Goal: Transaction & Acquisition: Download file/media

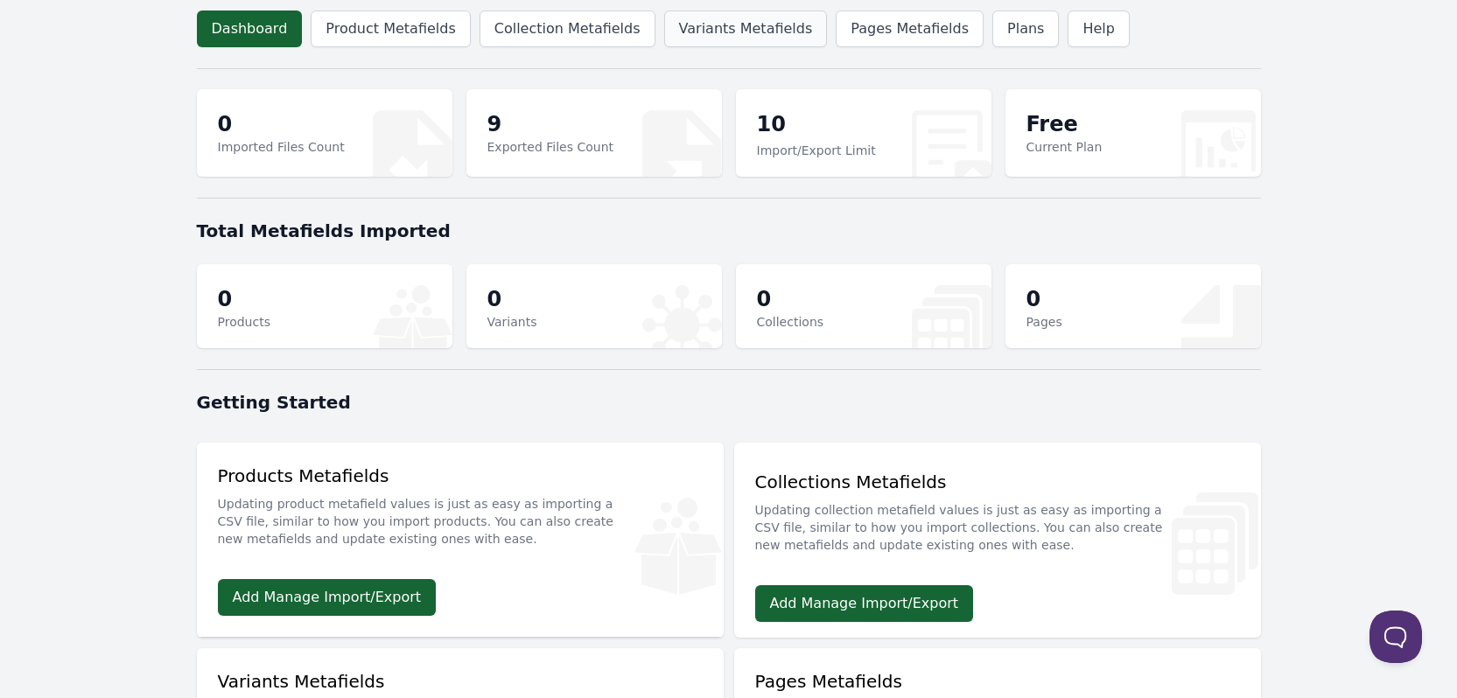
click at [694, 27] on link "Variants Metafields" at bounding box center [746, 29] width 164 height 37
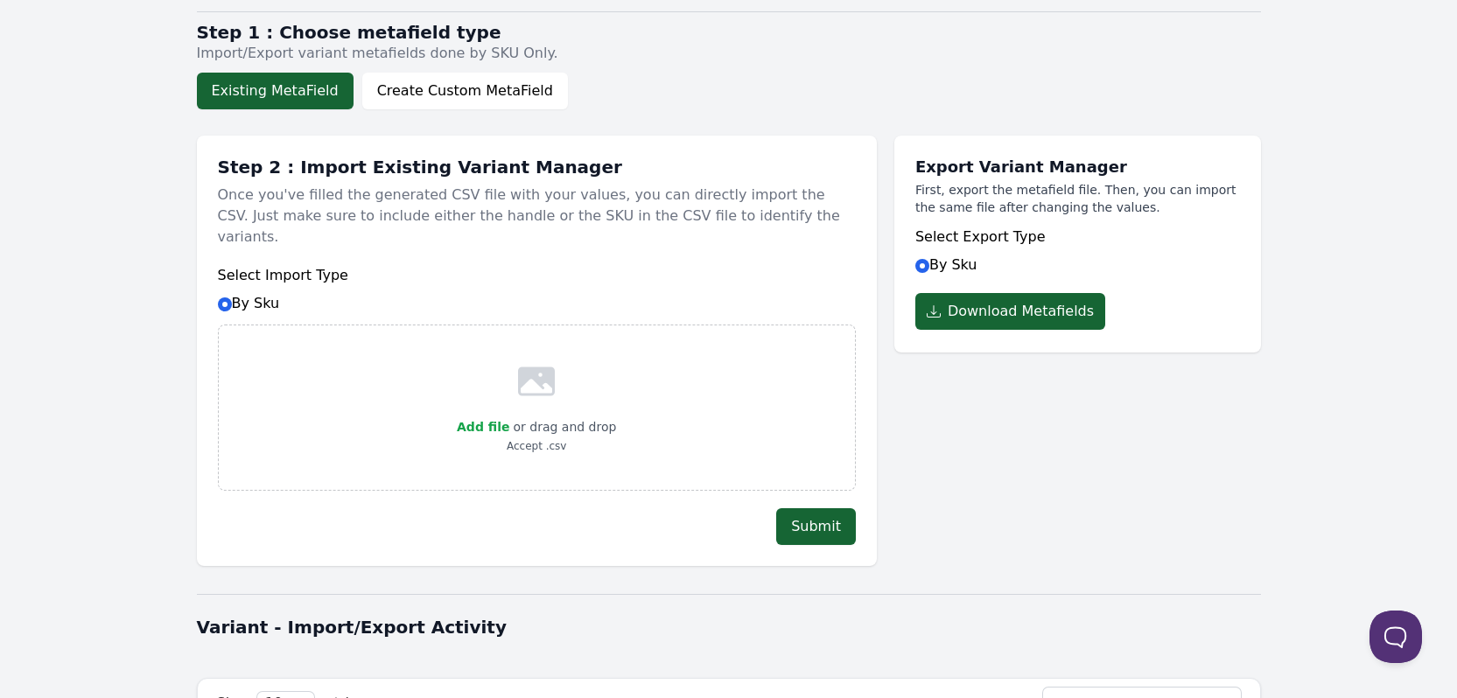
scroll to position [88, 0]
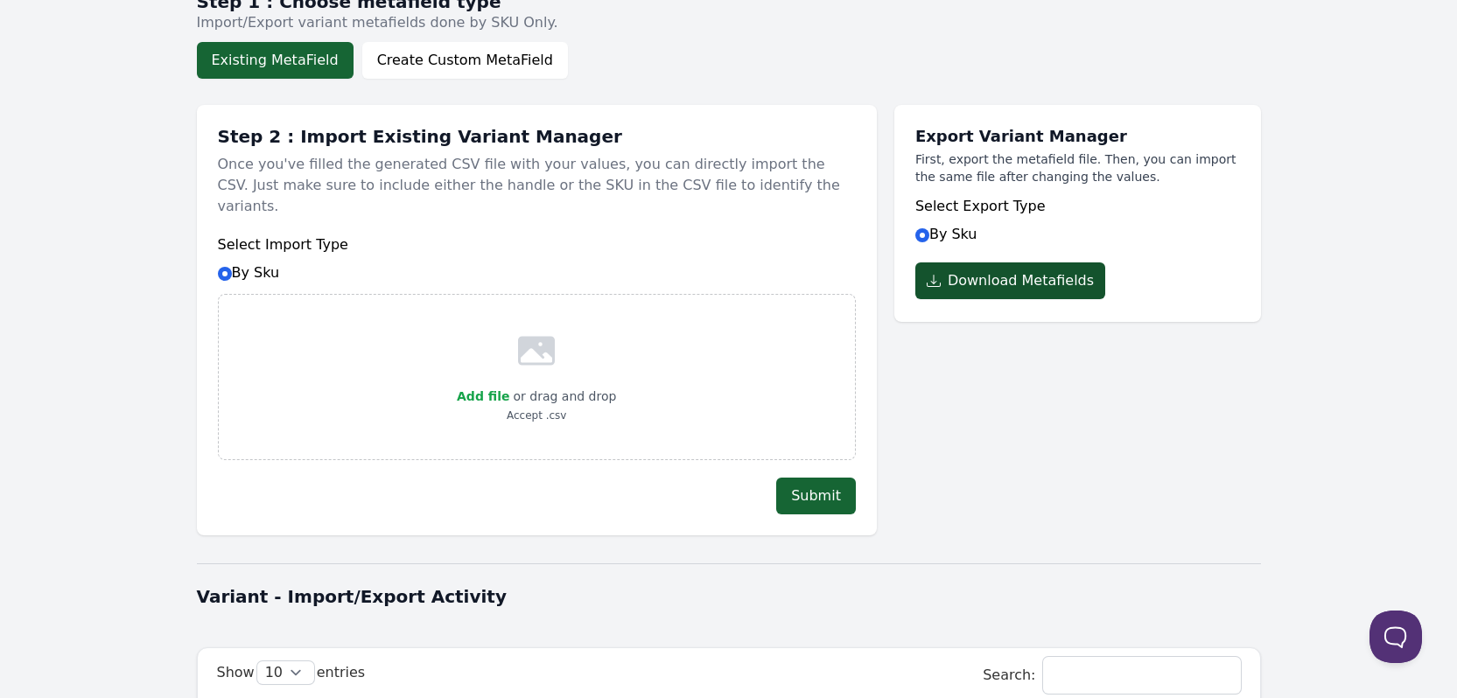
click at [987, 279] on button "Download Metafields" at bounding box center [1011, 281] width 190 height 37
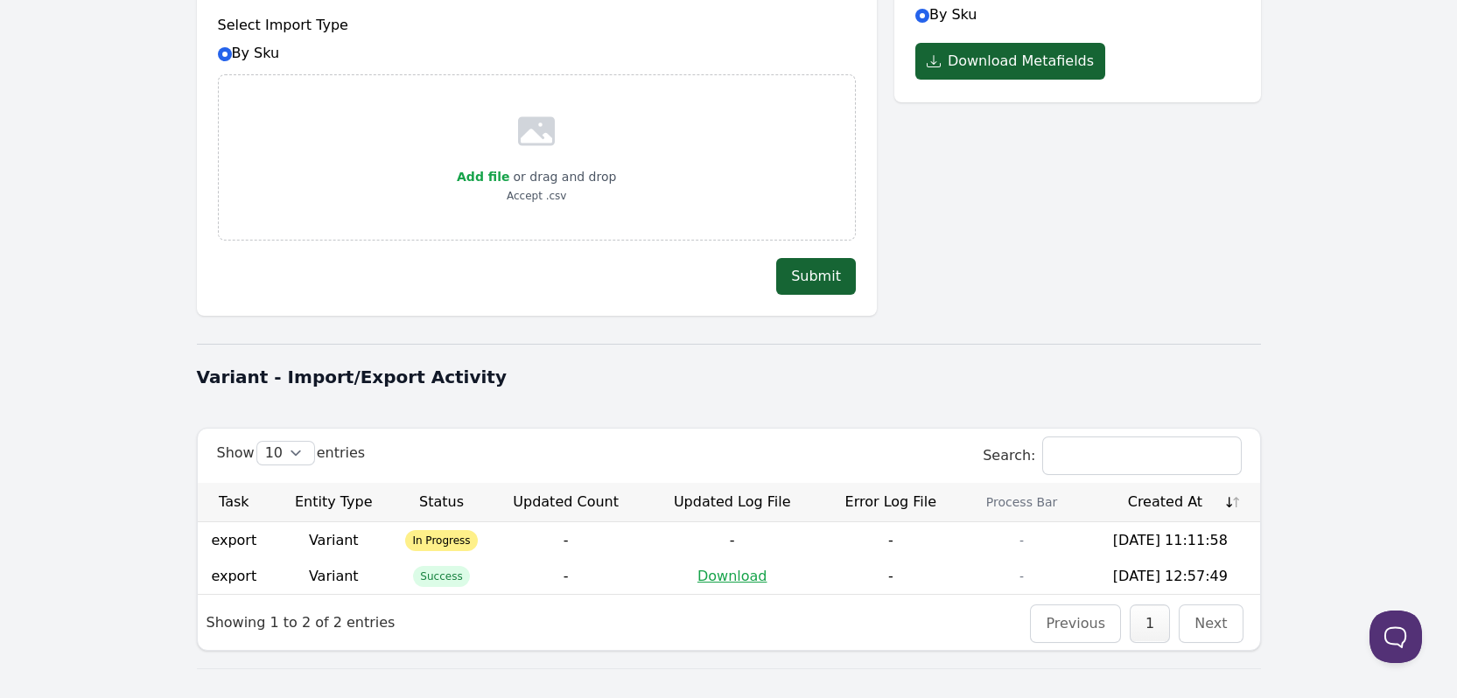
scroll to position [331, 0]
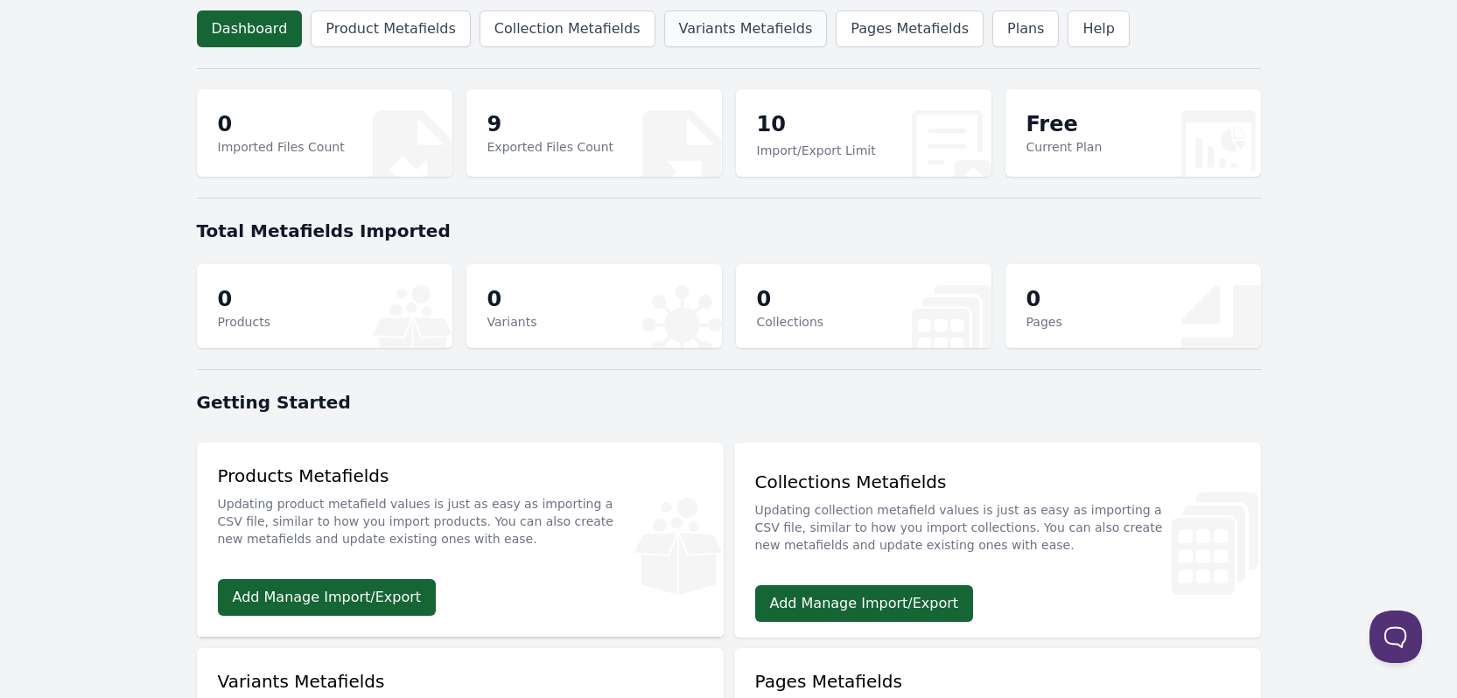
click at [694, 26] on link "Variants Metafields" at bounding box center [746, 29] width 164 height 37
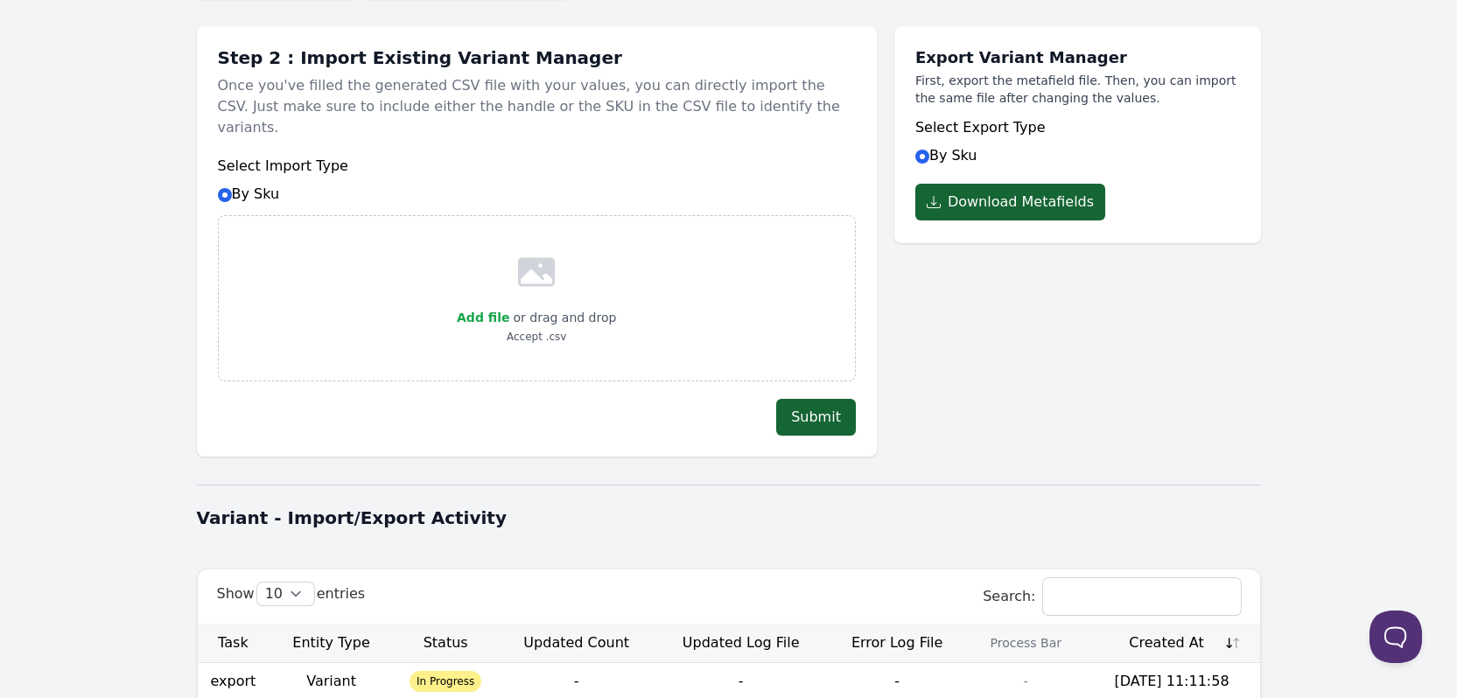
scroll to position [331, 0]
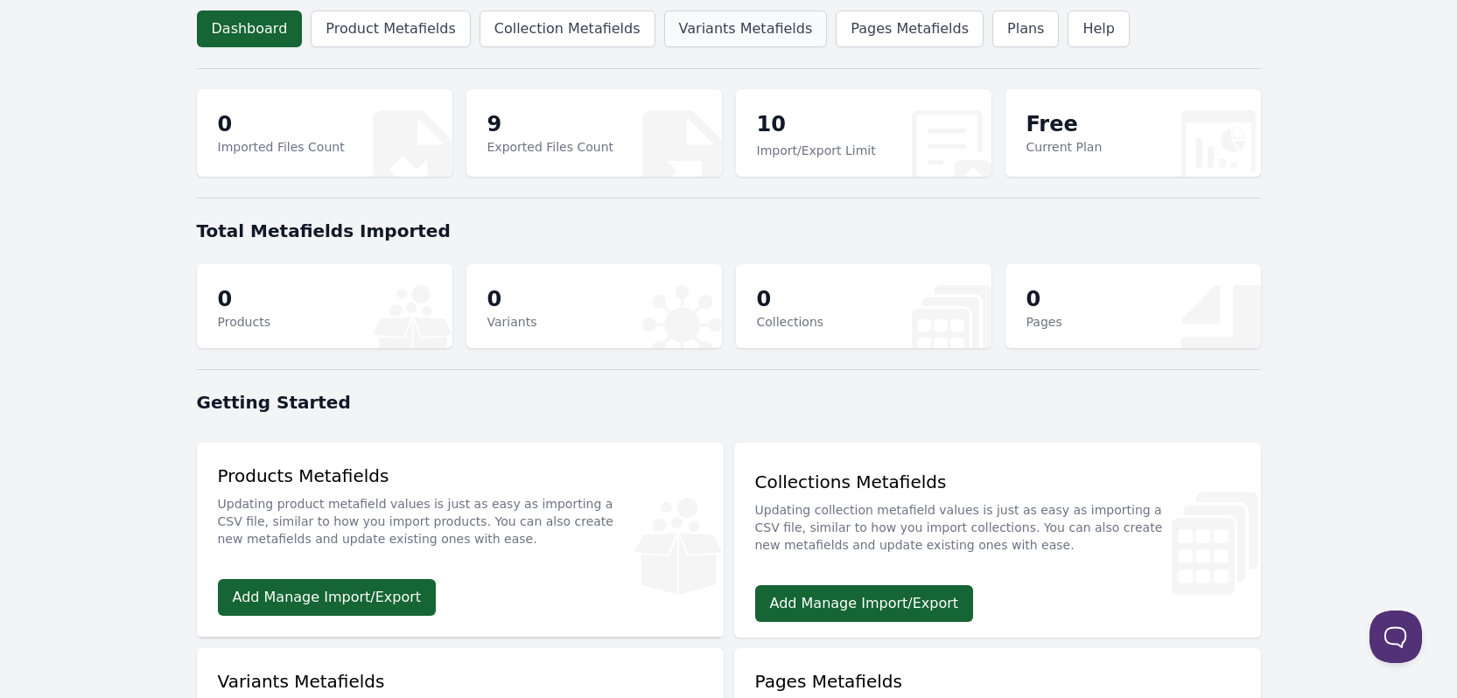
click at [706, 32] on link "Variants Metafields" at bounding box center [746, 29] width 164 height 37
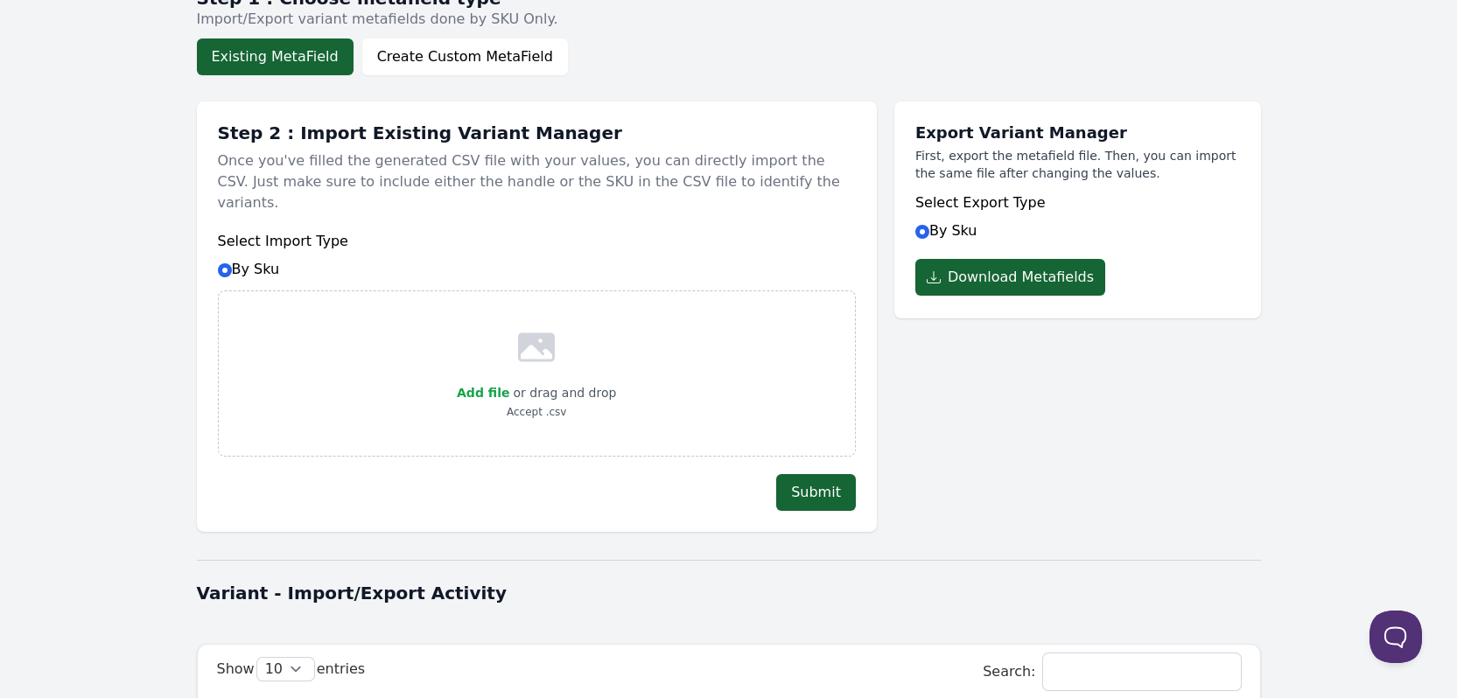
scroll to position [331, 0]
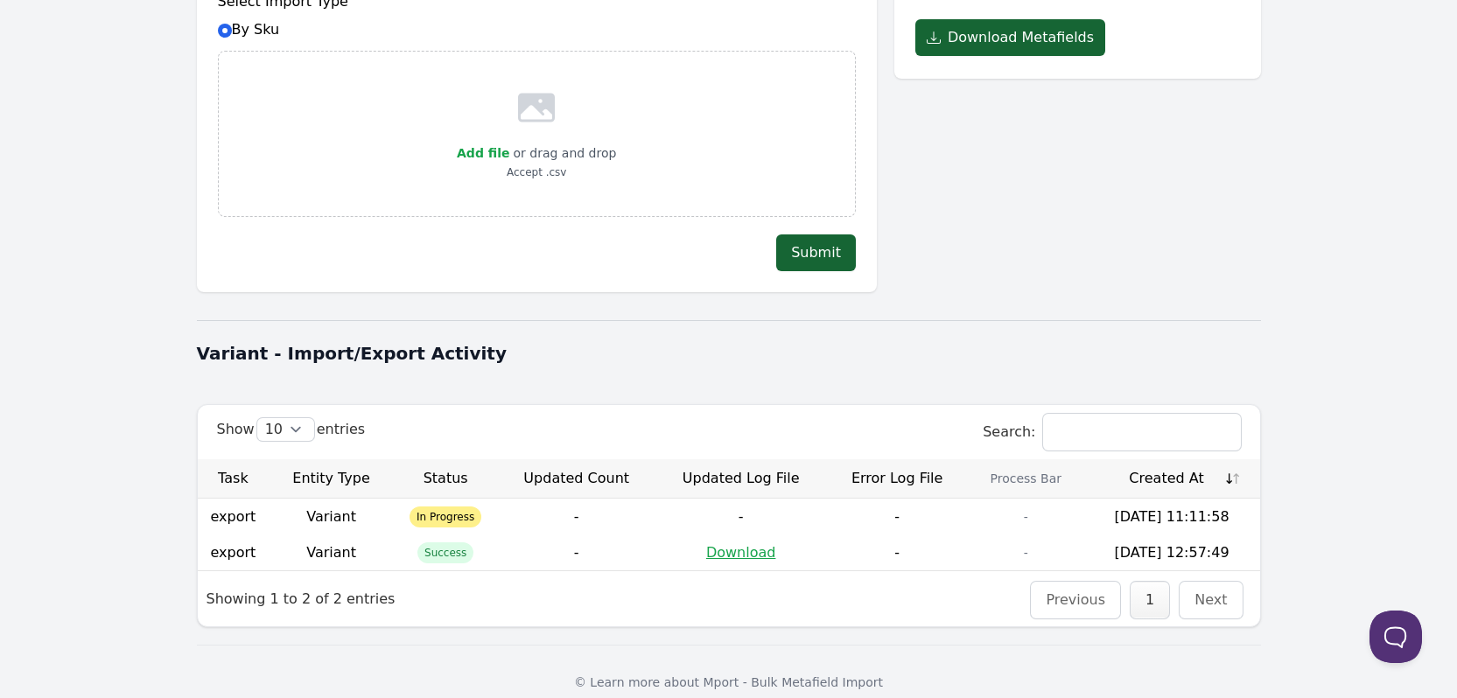
drag, startPoint x: 376, startPoint y: 634, endPoint x: 175, endPoint y: 593, distance: 205.3
click at [175, 593] on div "Dashboard Product Metafields Collection Metafields Variants Metafields Pages Me…" at bounding box center [729, 194] width 1120 height 1050
click at [66, 393] on body "Dashboard Product Metafields Collection Metafields Variants Metafields Pages Me…" at bounding box center [728, 194] width 1457 height 1050
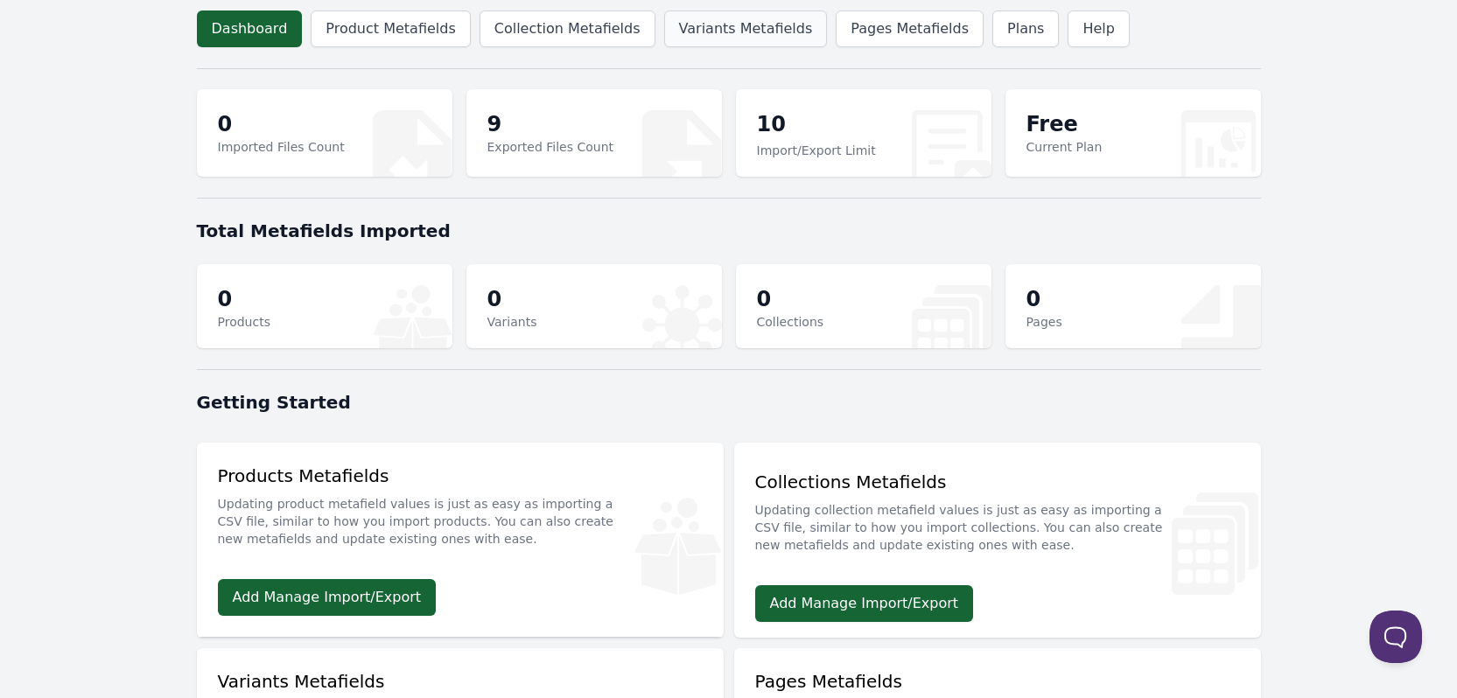
click at [705, 31] on link "Variants Metafields" at bounding box center [746, 29] width 164 height 37
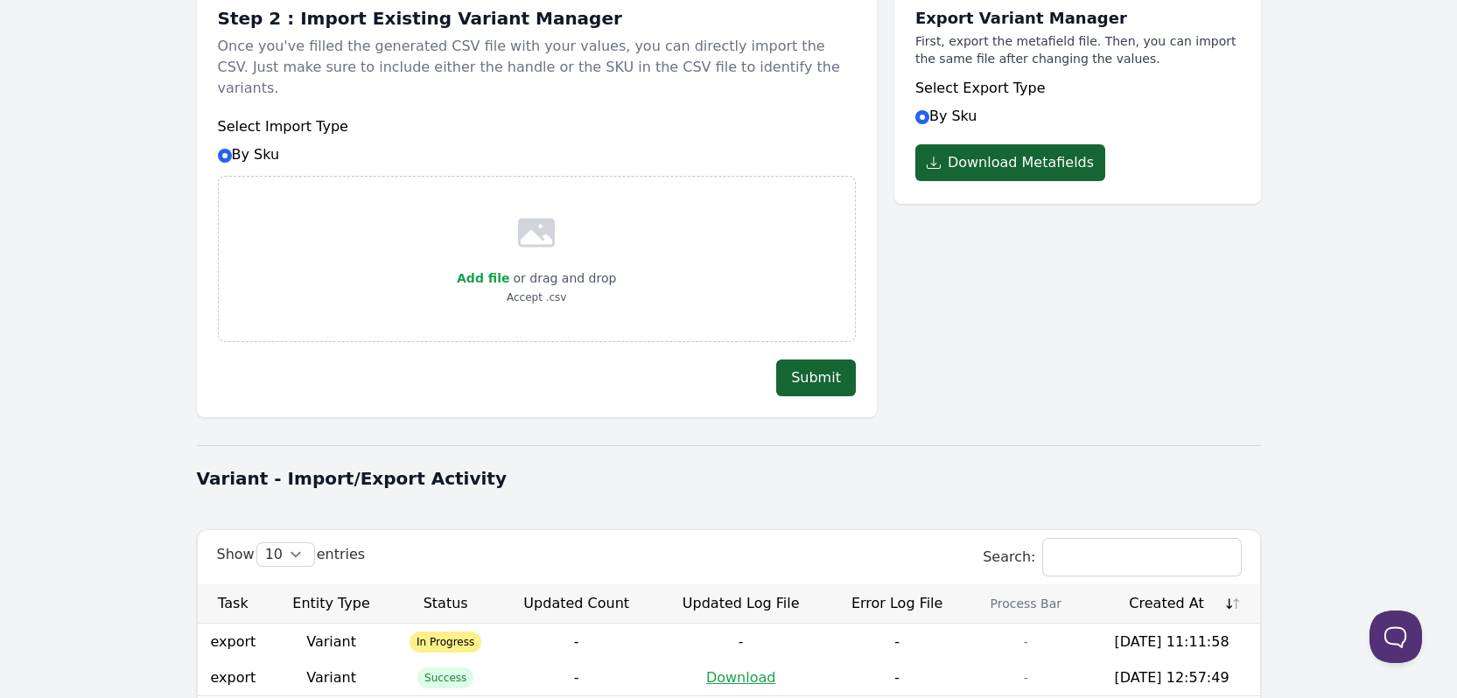
scroll to position [331, 0]
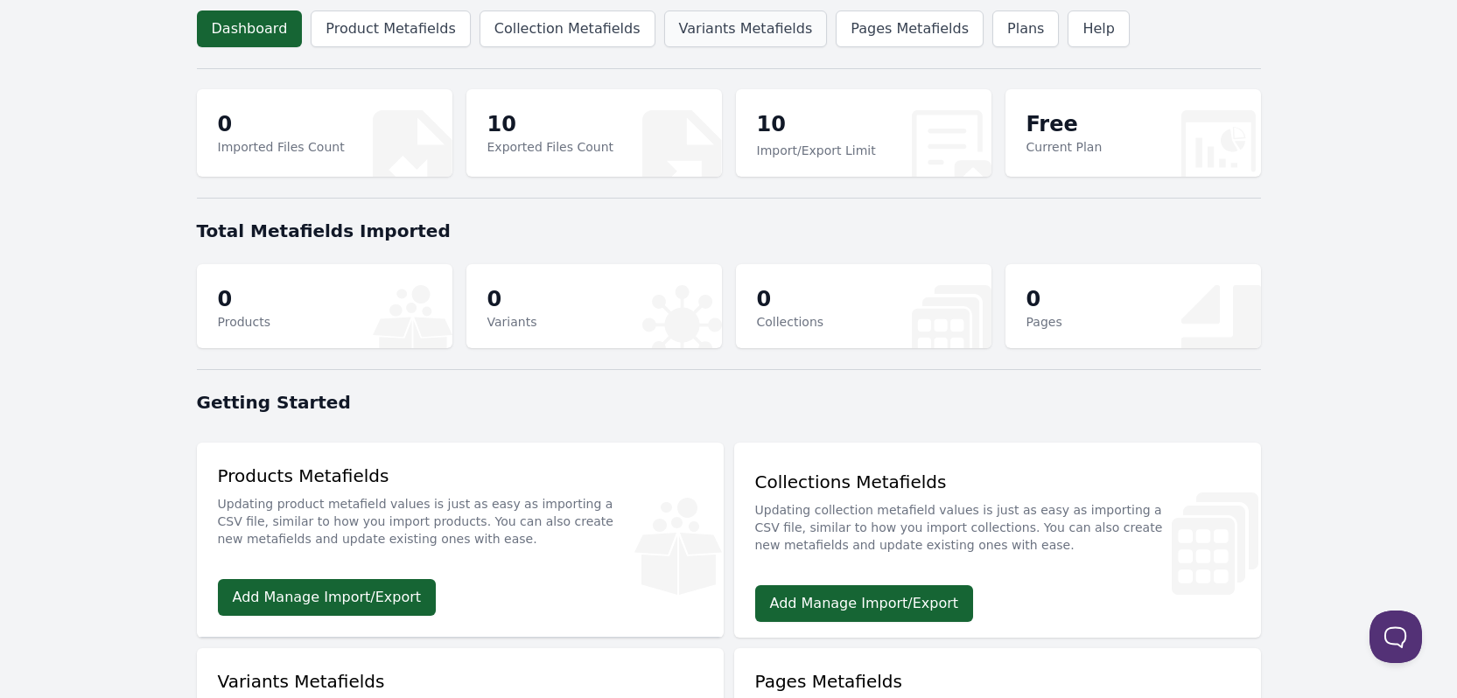
click at [718, 32] on link "Variants Metafields" at bounding box center [746, 29] width 164 height 37
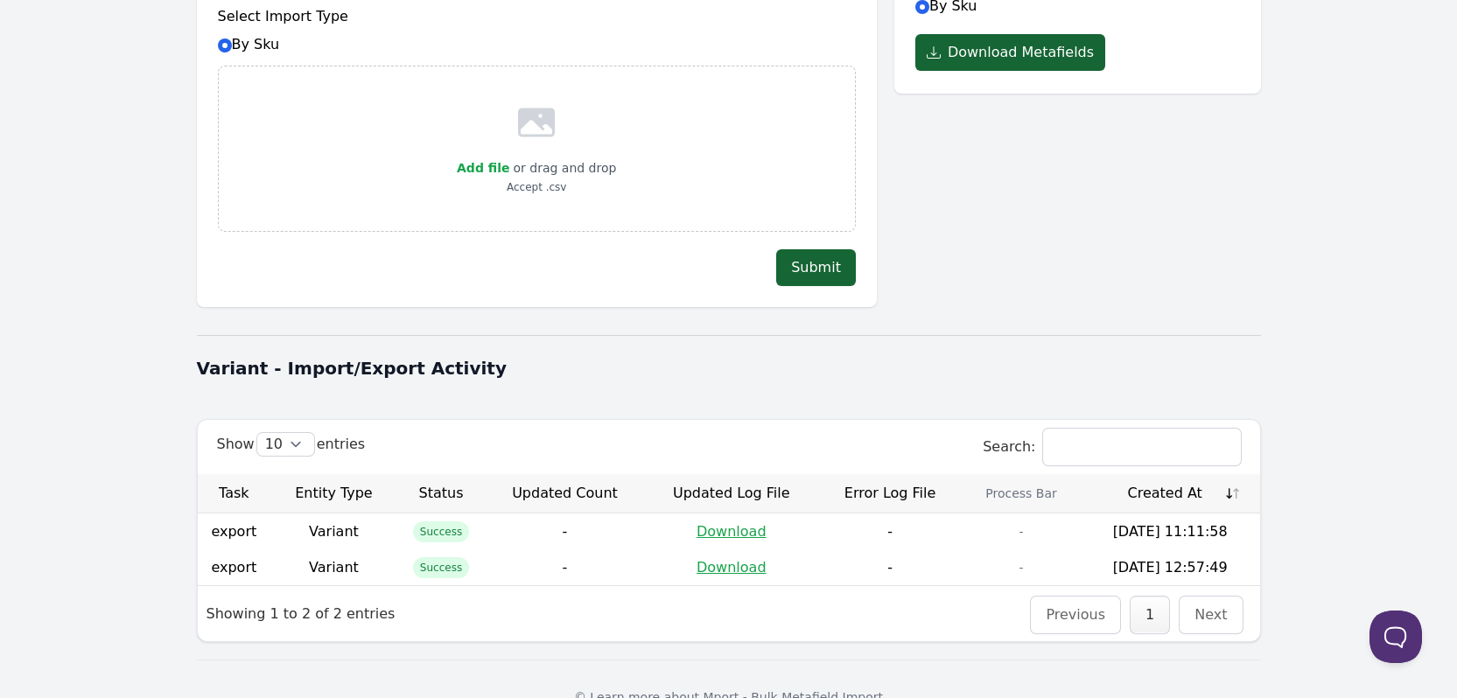
scroll to position [331, 0]
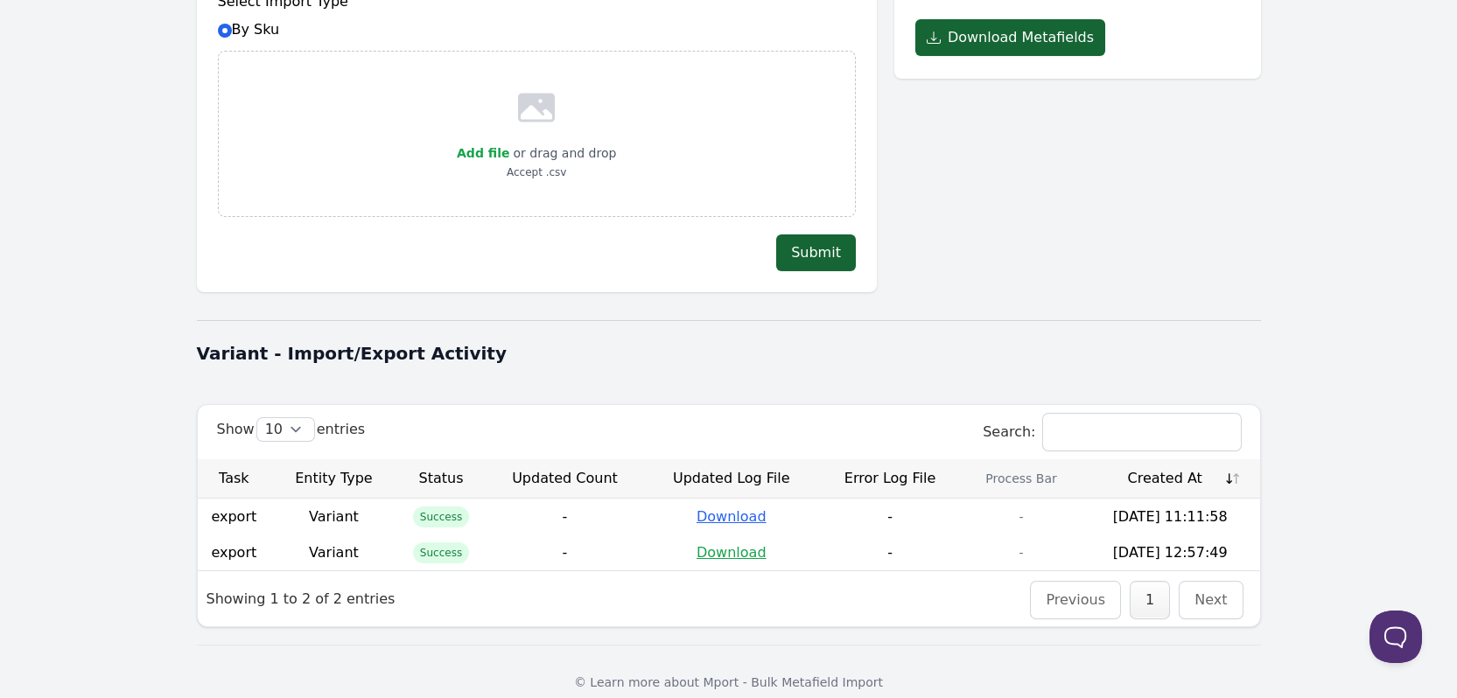
click at [721, 509] on link "Download" at bounding box center [732, 517] width 70 height 17
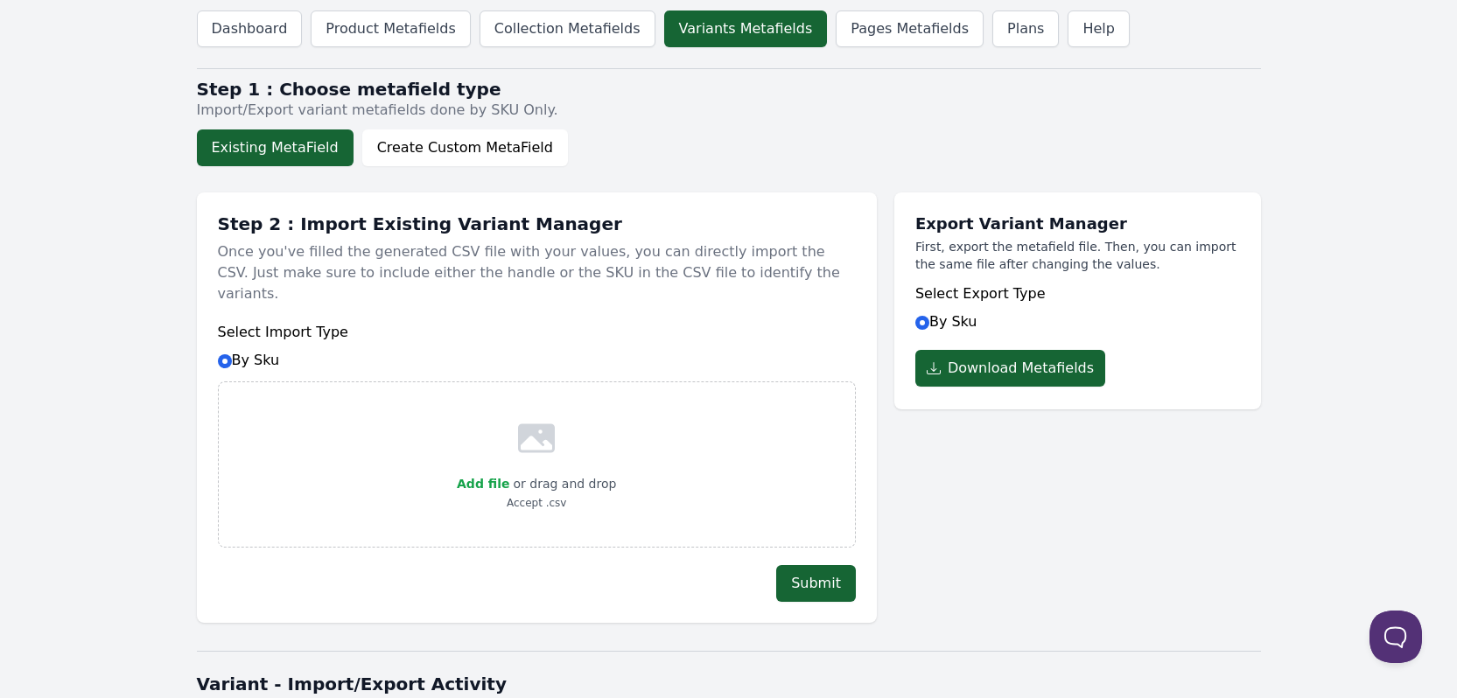
click at [67, 442] on body "Dashboard Product Metafields Collection Metafields Variants Metafields Pages Me…" at bounding box center [728, 525] width 1457 height 1050
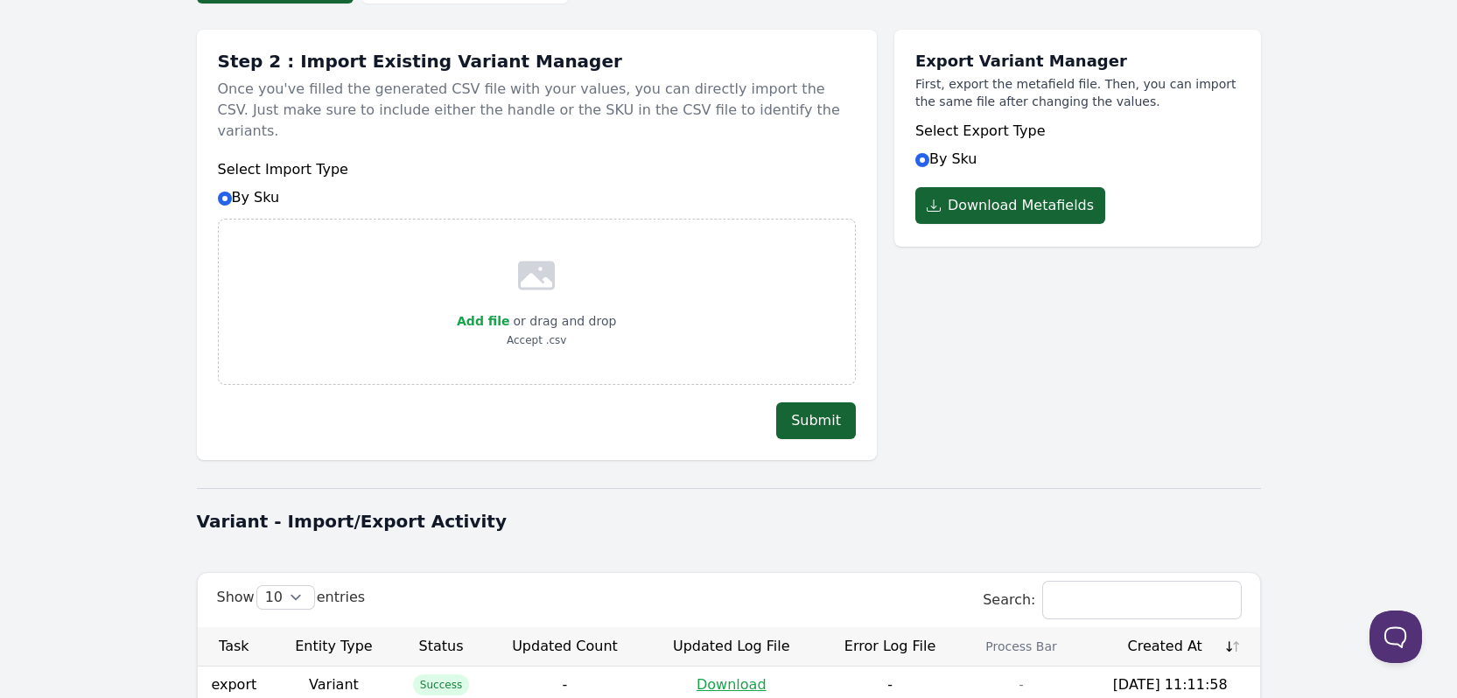
scroll to position [331, 0]
